Goal: Navigation & Orientation: Find specific page/section

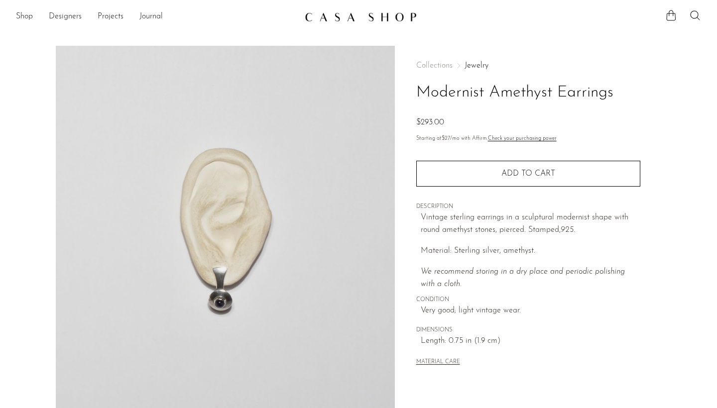
scroll to position [12, 0]
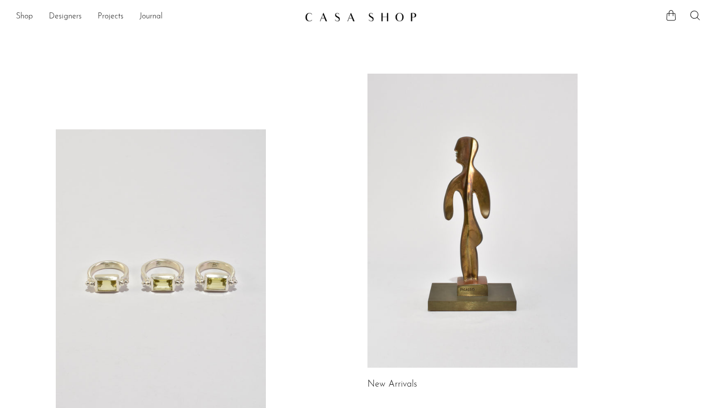
click at [452, 145] on link at bounding box center [473, 221] width 210 height 294
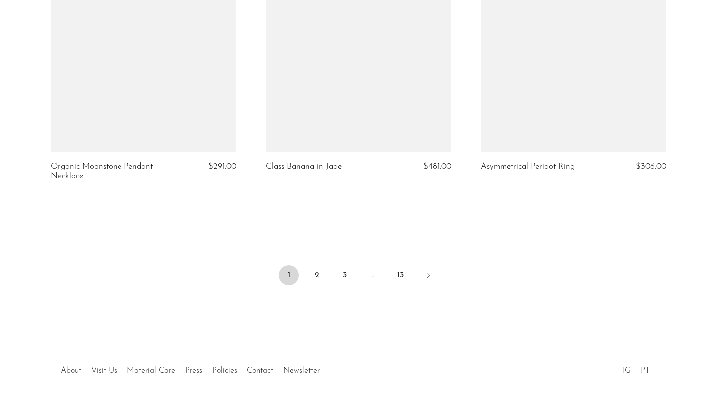
scroll to position [3544, 0]
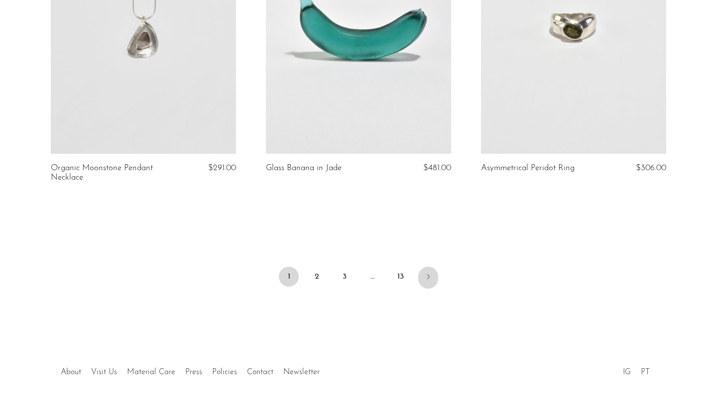
click at [426, 281] on icon "Next" at bounding box center [428, 277] width 8 height 8
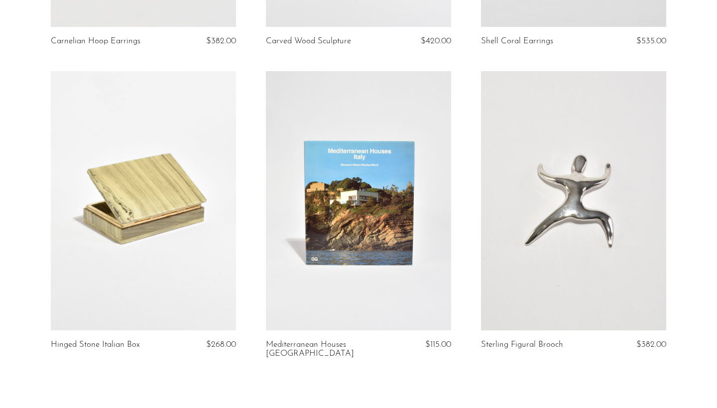
scroll to position [3513, 0]
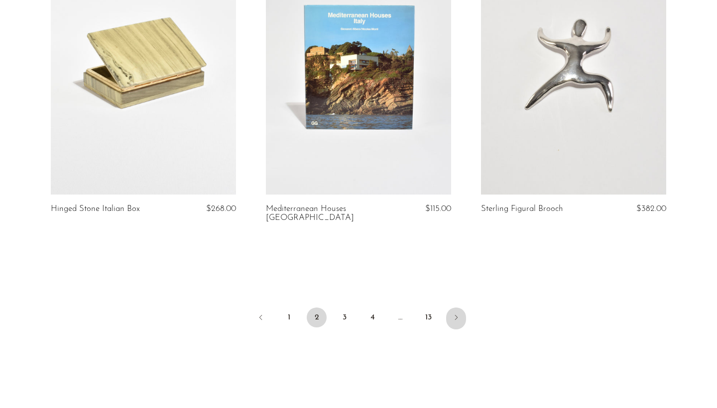
click at [450, 312] on link "Next" at bounding box center [456, 319] width 20 height 22
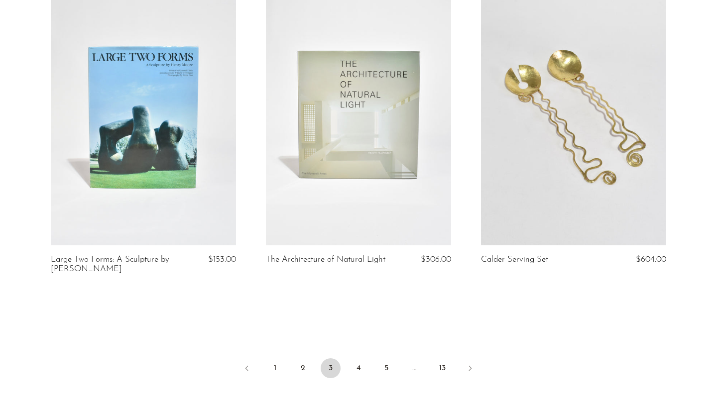
scroll to position [3577, 0]
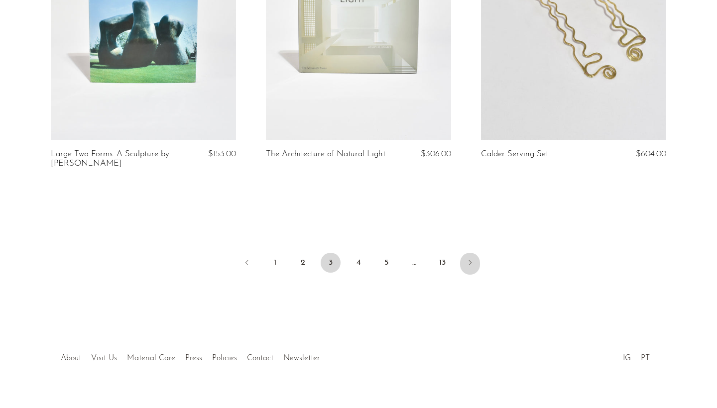
click at [465, 270] on link "Next" at bounding box center [470, 264] width 20 height 22
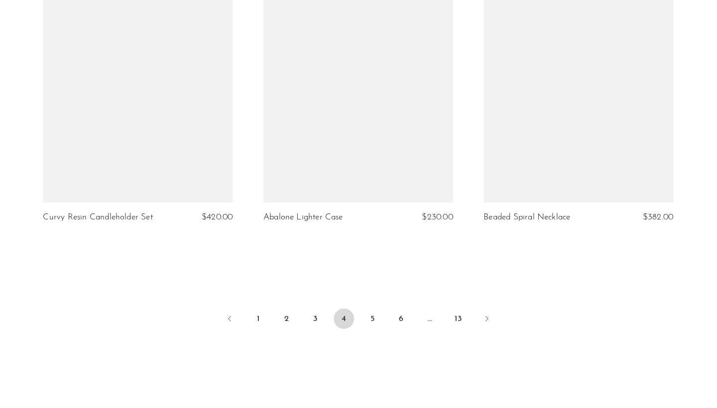
scroll to position [3509, 0]
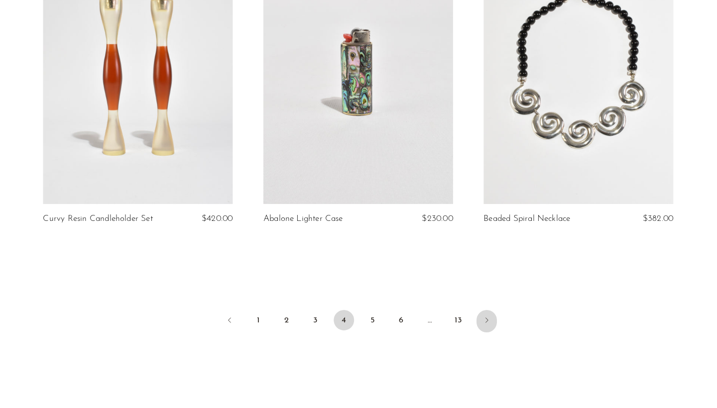
click at [477, 308] on link "Next" at bounding box center [484, 314] width 20 height 22
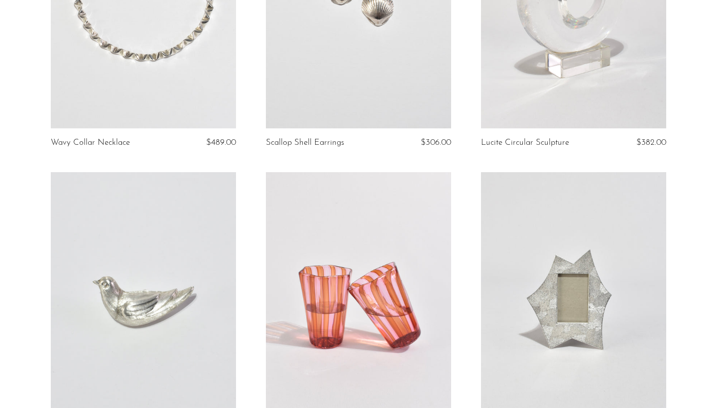
scroll to position [3483, 0]
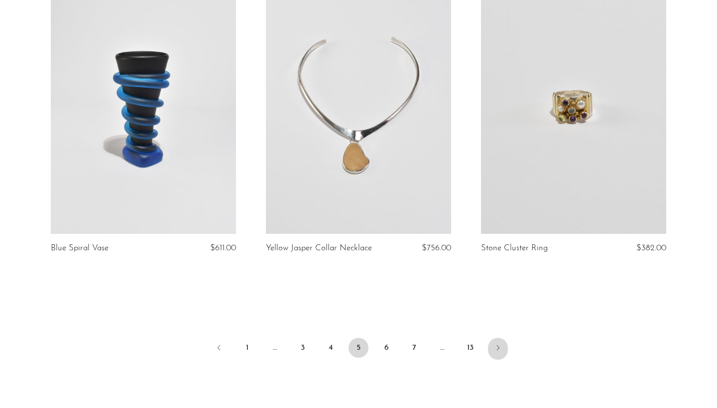
click at [496, 345] on icon "Next" at bounding box center [498, 348] width 8 height 8
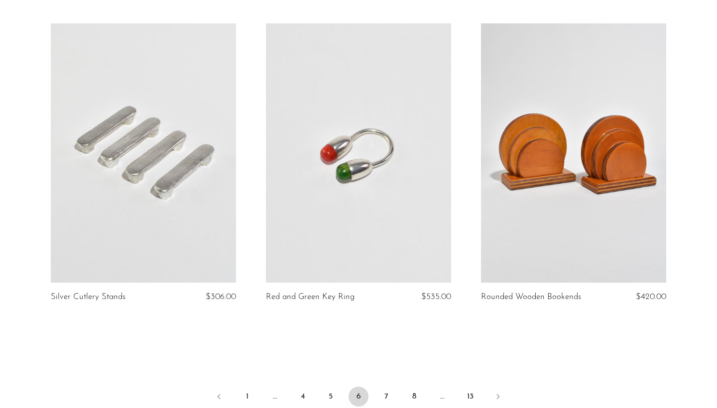
scroll to position [3480, 0]
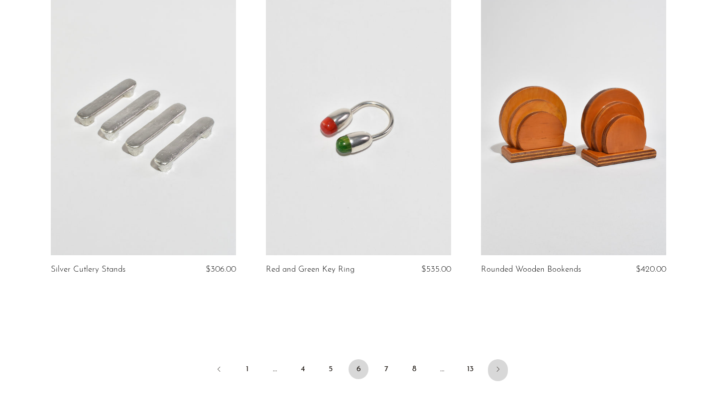
click at [496, 368] on icon "Next" at bounding box center [498, 370] width 8 height 8
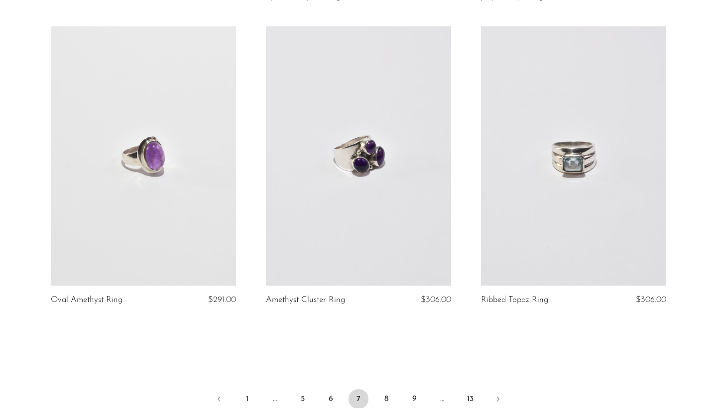
scroll to position [3451, 0]
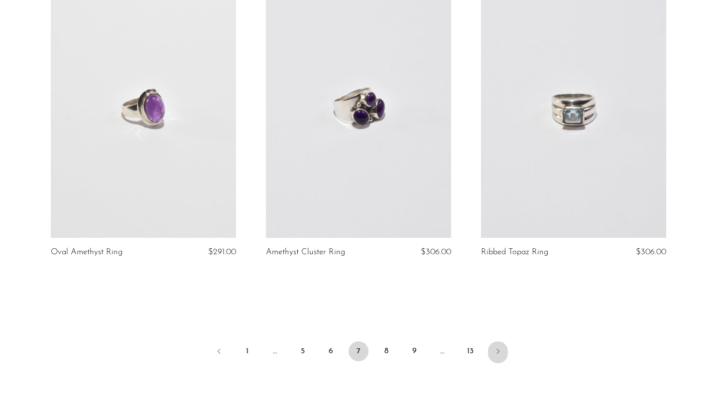
click at [495, 355] on link "Next" at bounding box center [498, 353] width 20 height 22
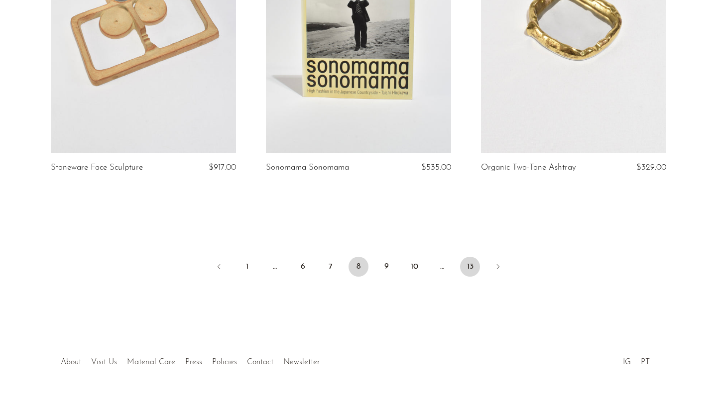
scroll to position [3554, 0]
click at [498, 264] on icon "Next" at bounding box center [498, 268] width 8 height 8
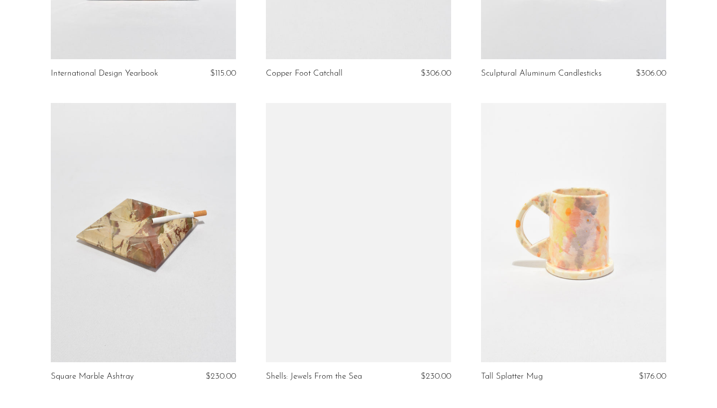
scroll to position [3435, 0]
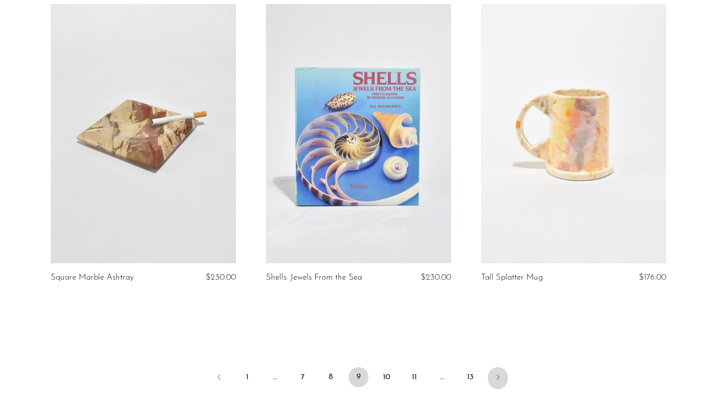
click at [502, 368] on link "Next" at bounding box center [498, 379] width 20 height 22
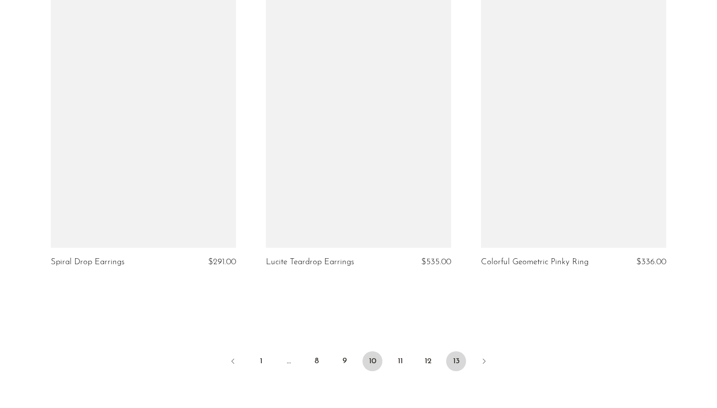
scroll to position [3458, 0]
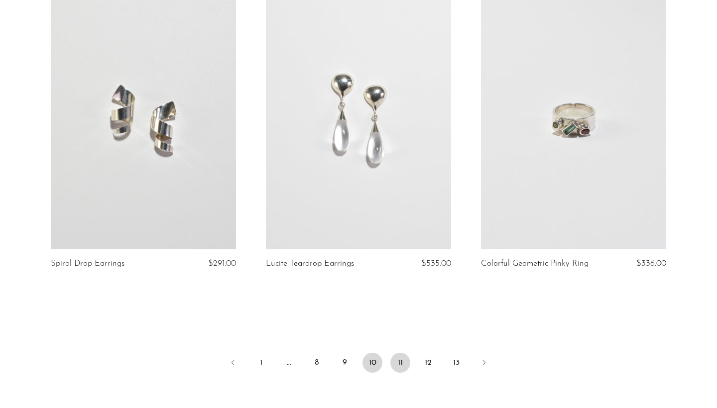
click at [402, 362] on link "11" at bounding box center [401, 363] width 20 height 20
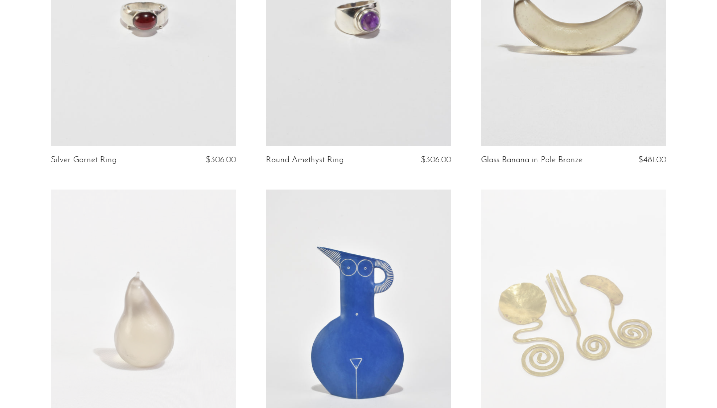
scroll to position [437, 0]
